Goal: Task Accomplishment & Management: Manage account settings

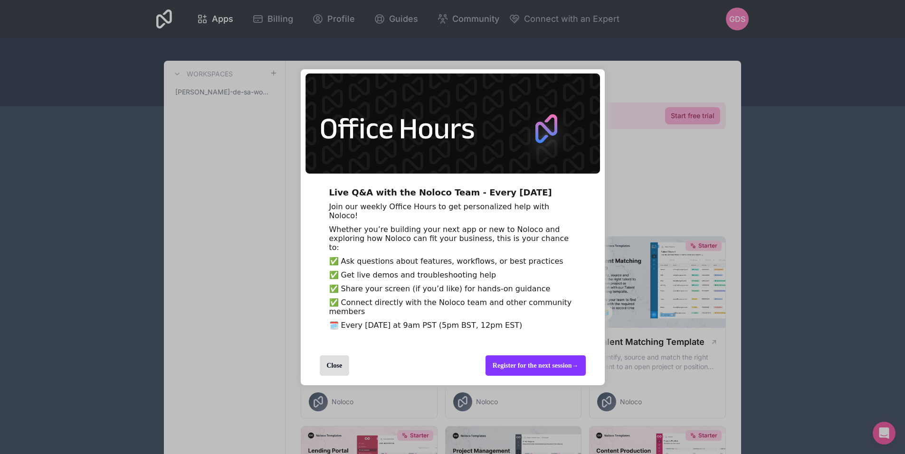
click at [325, 376] on div "Close" at bounding box center [335, 366] width 30 height 20
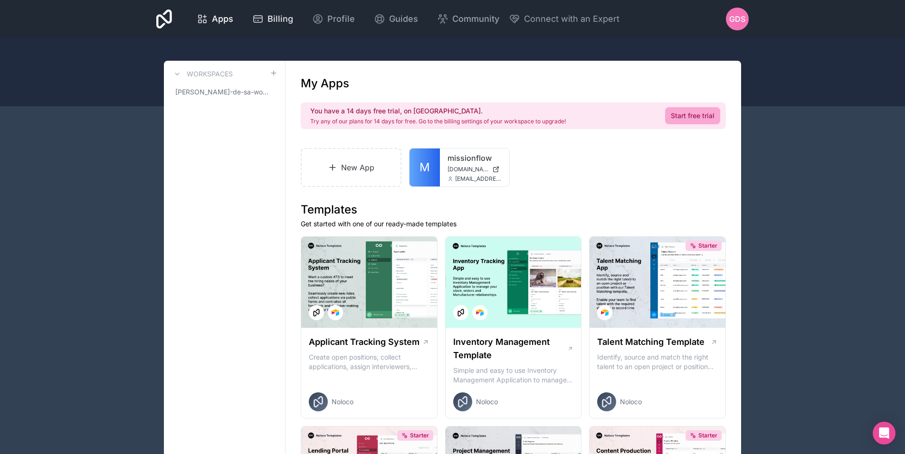
click at [273, 15] on span "Billing" at bounding box center [280, 18] width 26 height 13
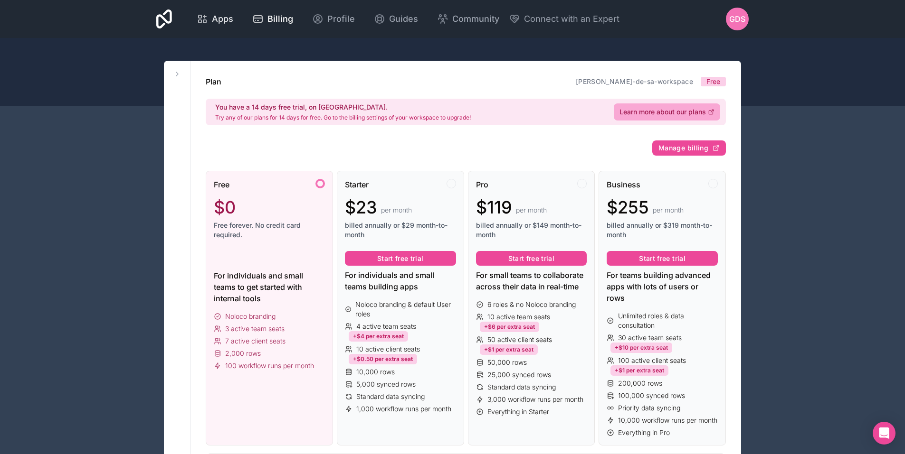
click at [209, 17] on div "Apps" at bounding box center [215, 18] width 37 height 13
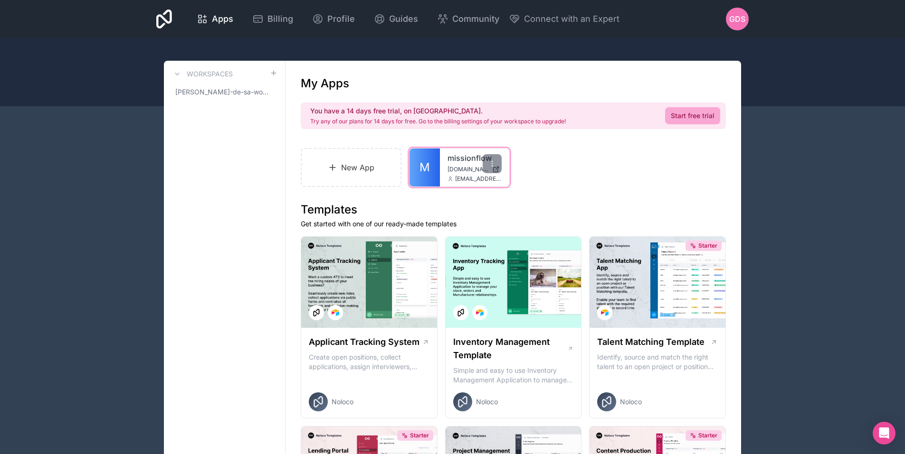
click at [425, 172] on span "M" at bounding box center [424, 167] width 10 height 15
